Goal: Check status: Check status

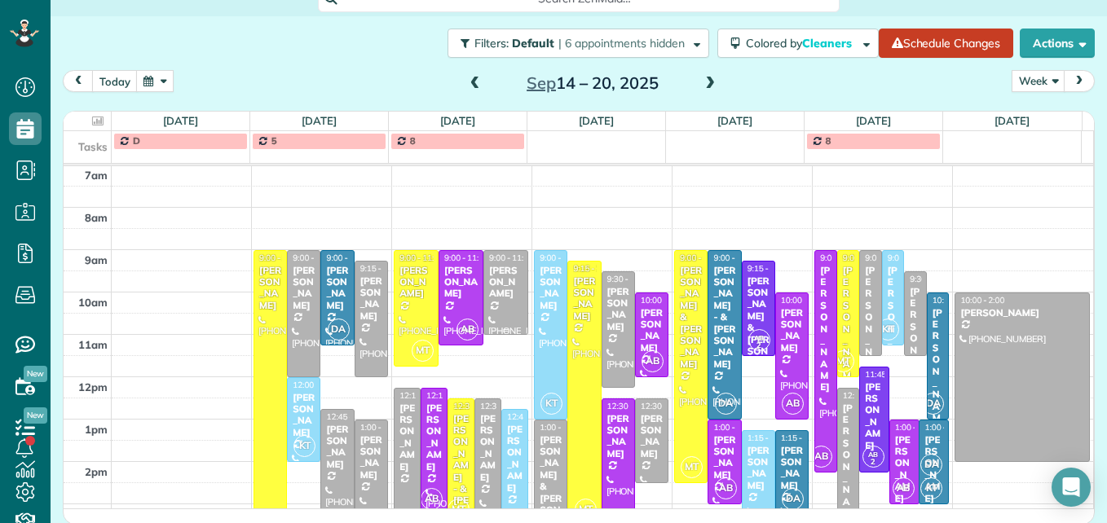
scroll to position [252, 0]
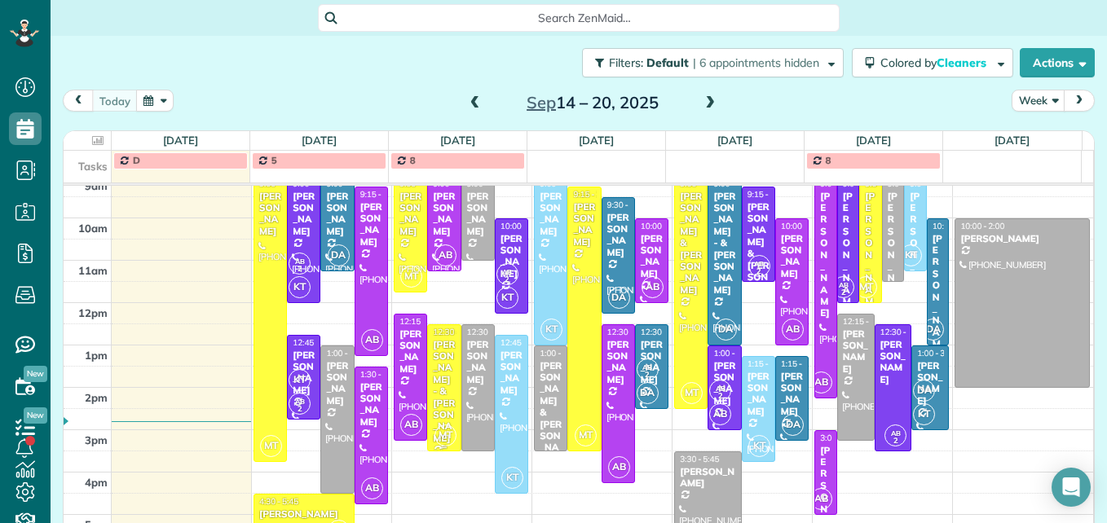
scroll to position [293, 0]
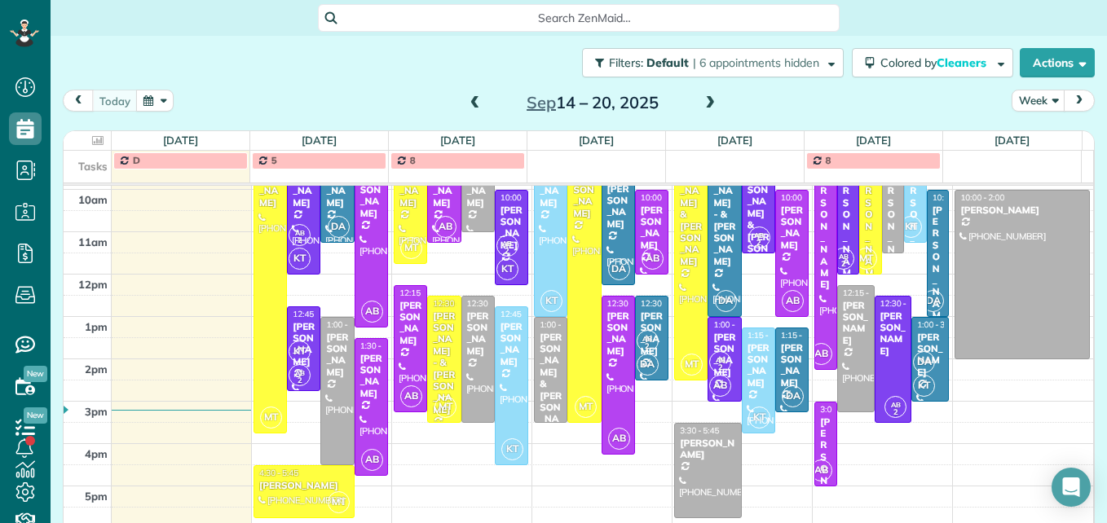
click at [159, 107] on button "button" at bounding box center [155, 101] width 38 height 22
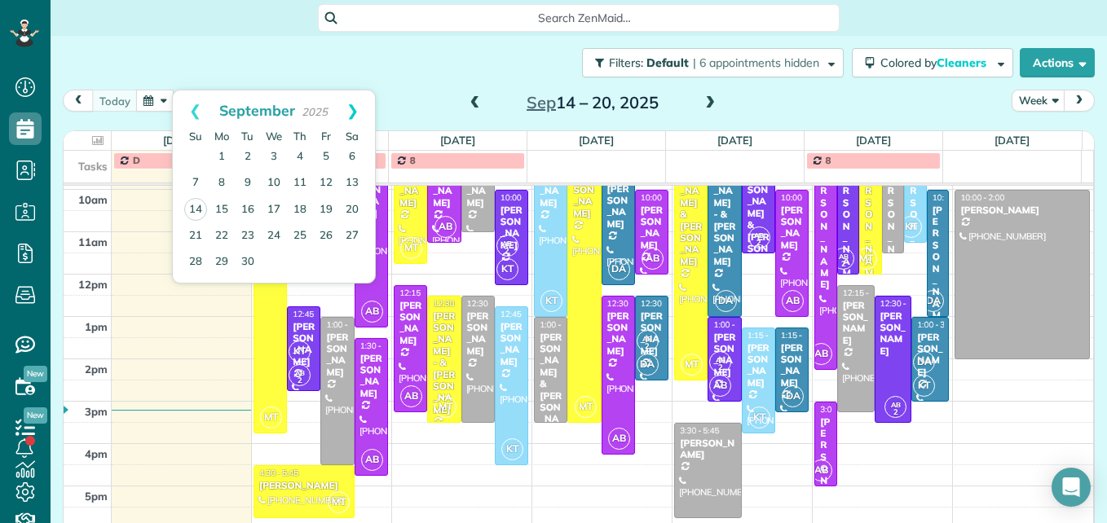
click at [359, 117] on link "Next" at bounding box center [352, 111] width 45 height 41
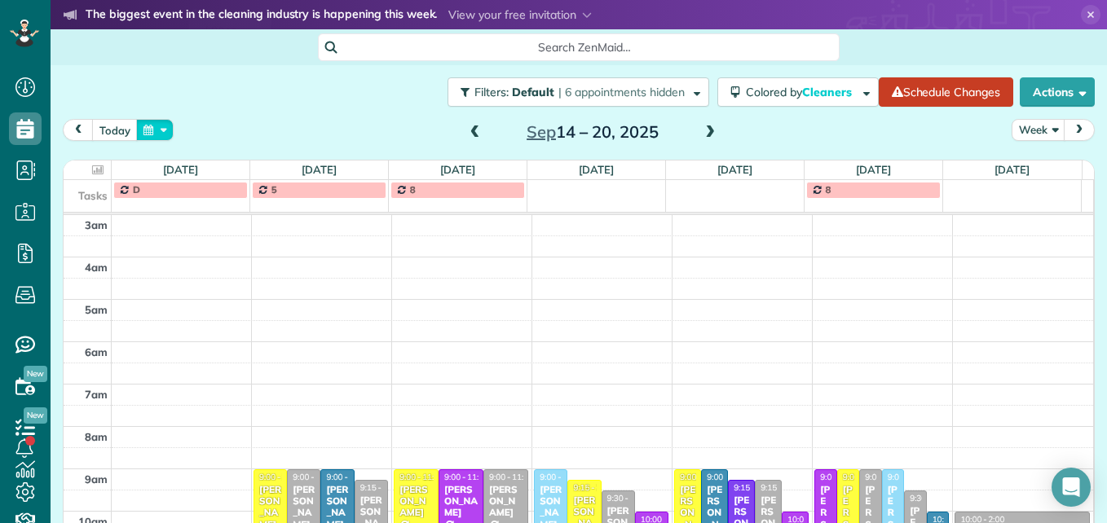
click at [166, 119] on button "button" at bounding box center [155, 130] width 38 height 22
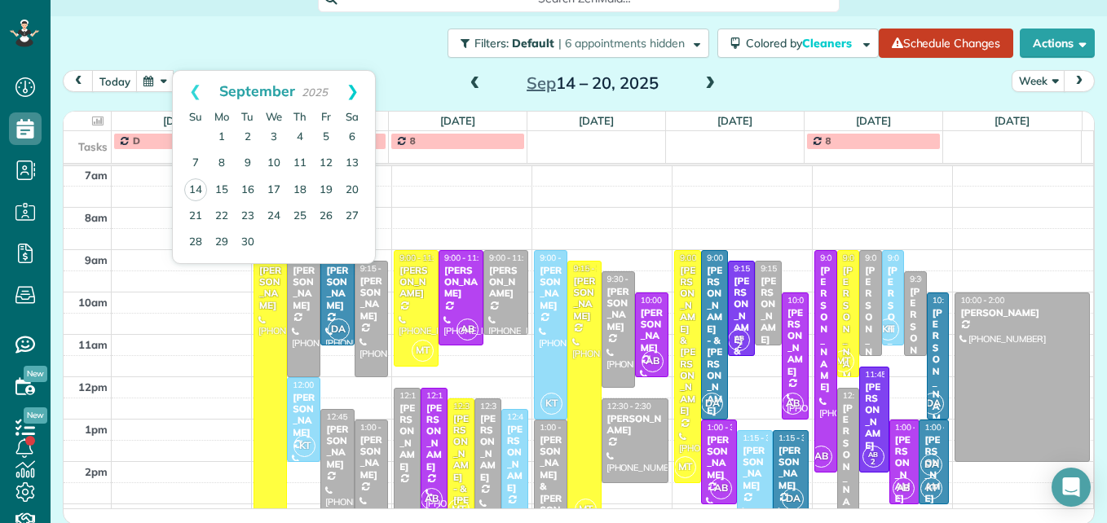
click at [351, 81] on link "Next" at bounding box center [352, 91] width 45 height 41
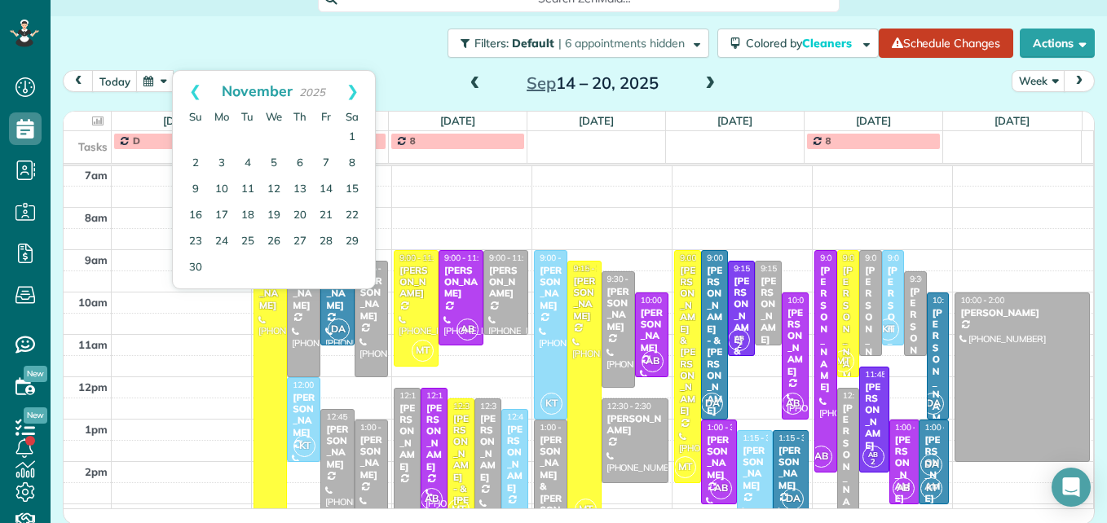
click at [351, 81] on link "Next" at bounding box center [352, 91] width 45 height 41
